Goal: Find specific page/section: Find specific page/section

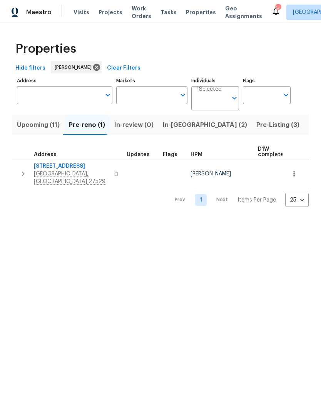
click at [64, 168] on span "[STREET_ADDRESS]" at bounding box center [71, 166] width 75 height 8
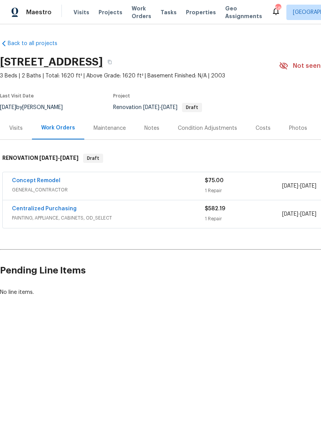
click at [147, 136] on div "Notes" at bounding box center [151, 128] width 33 height 23
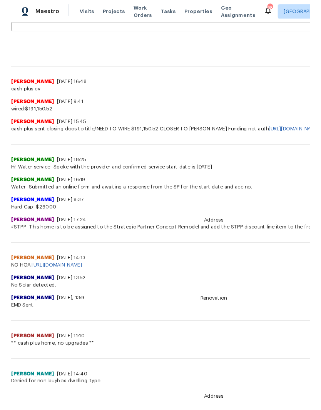
scroll to position [165, 0]
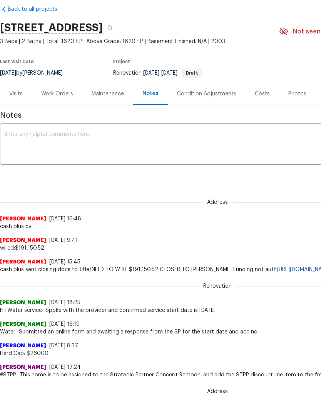
click at [262, 92] on div "Costs" at bounding box center [262, 94] width 15 height 8
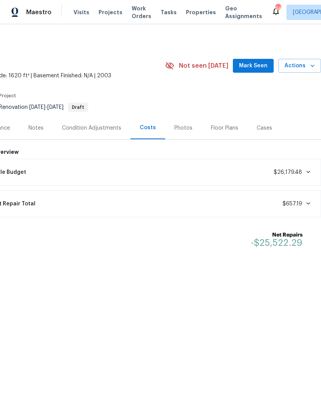
scroll to position [0, 114]
click at [42, 133] on div "Notes" at bounding box center [35, 128] width 33 height 23
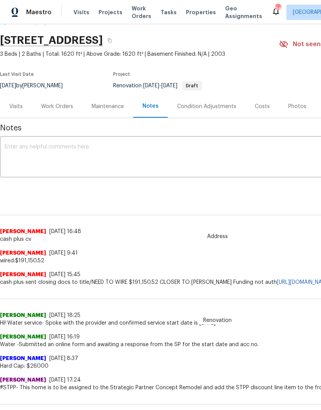
scroll to position [21, 0]
